Goal: Task Accomplishment & Management: Manage account settings

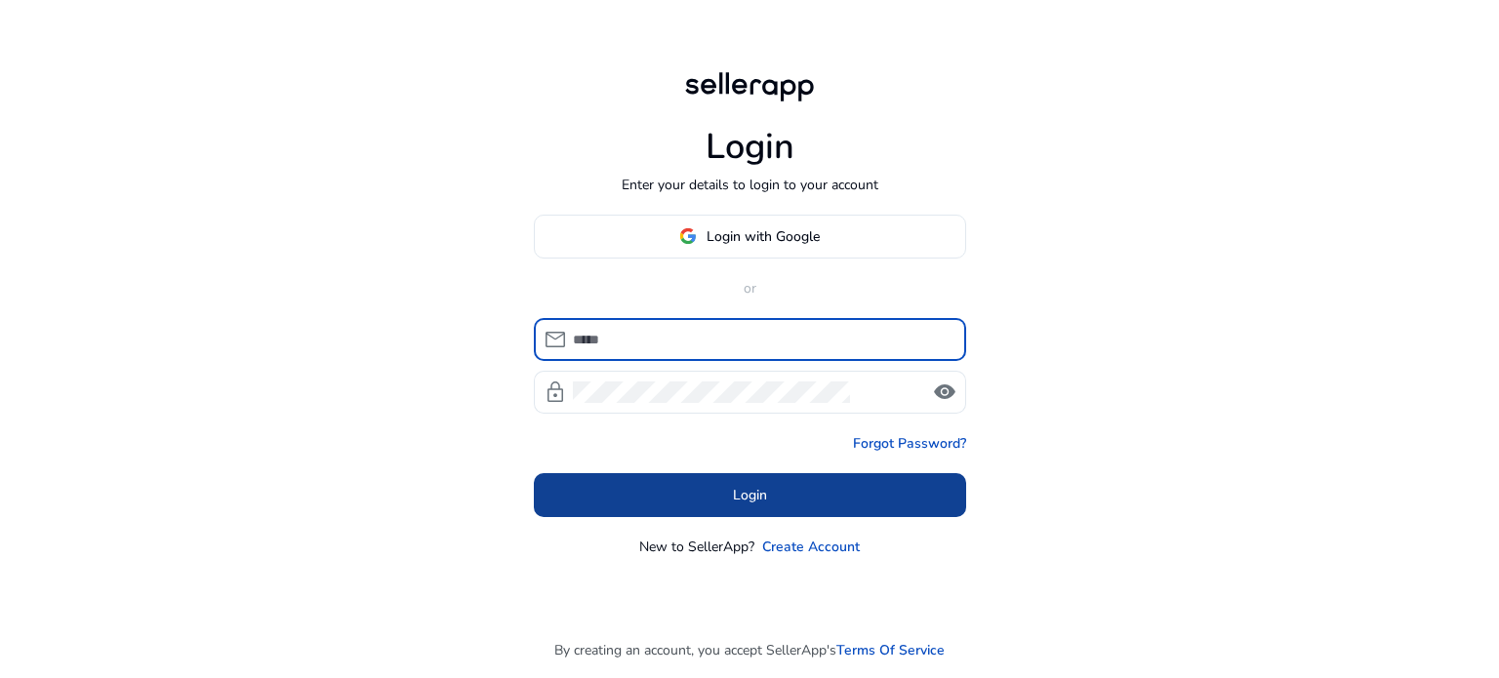
type input "**********"
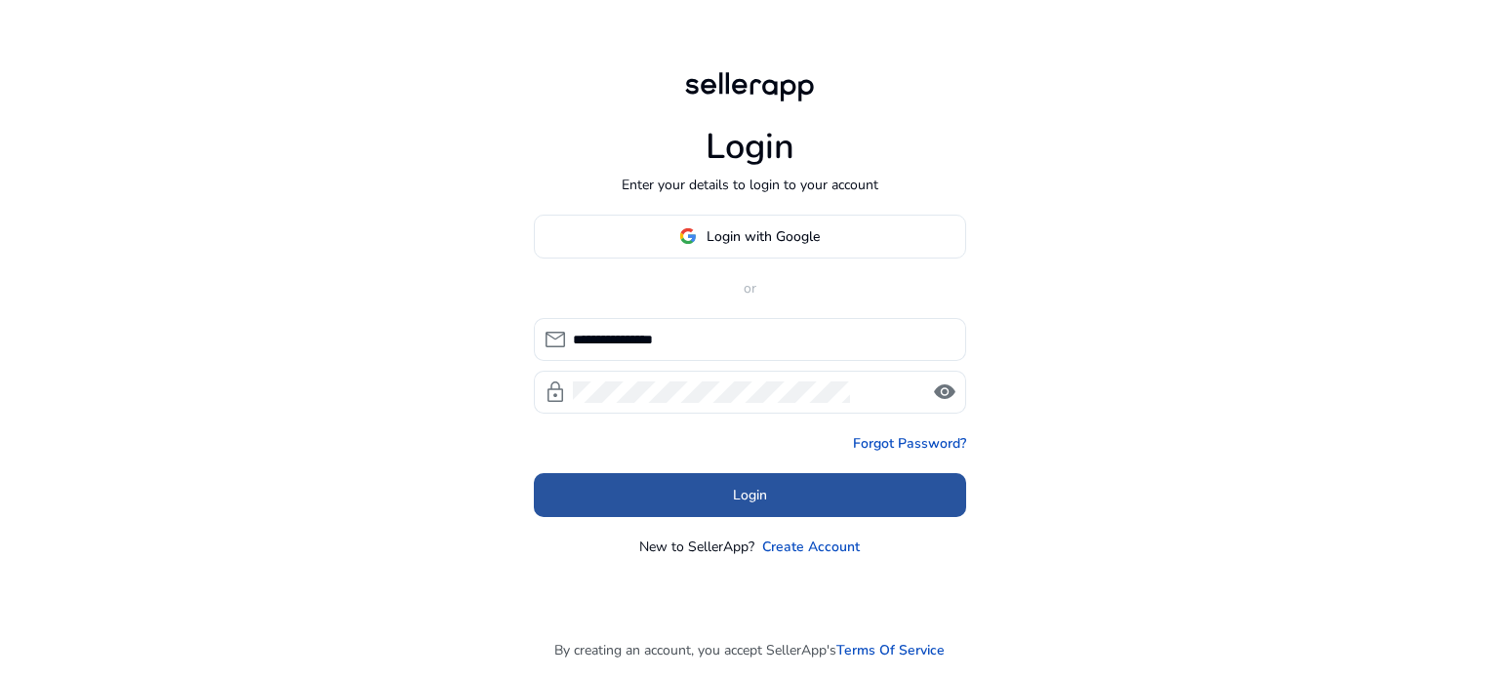
click at [824, 492] on span at bounding box center [750, 494] width 432 height 47
